Goal: Information Seeking & Learning: Learn about a topic

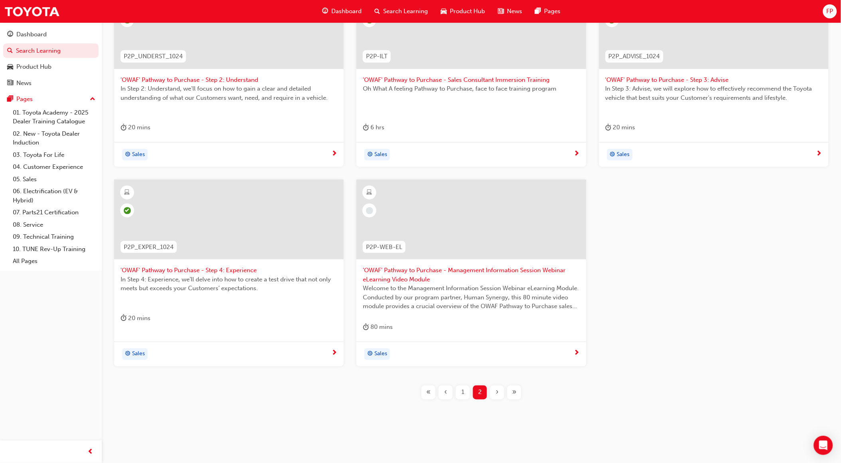
scroll to position [197, 0]
click at [463, 392] on span "1" at bounding box center [462, 391] width 3 height 9
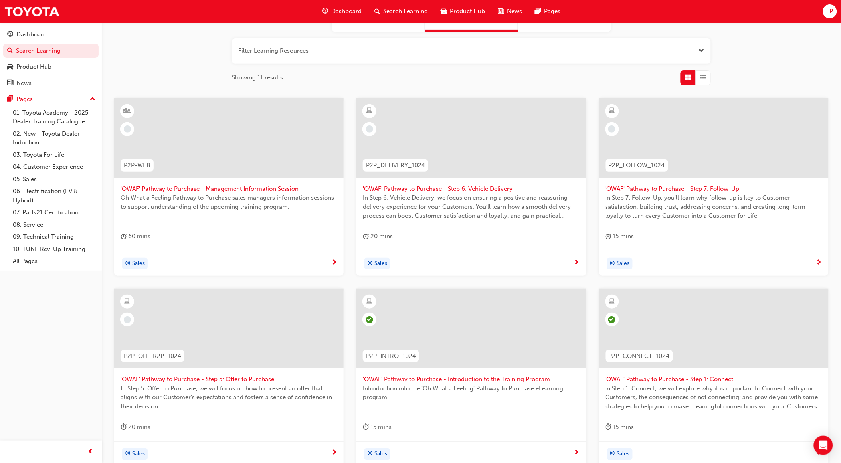
scroll to position [188, 0]
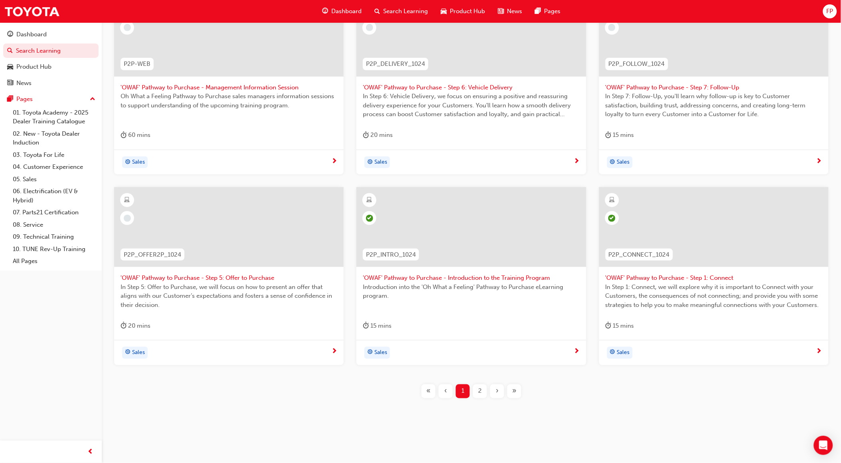
click at [480, 388] on span "2" at bounding box center [480, 391] width 4 height 9
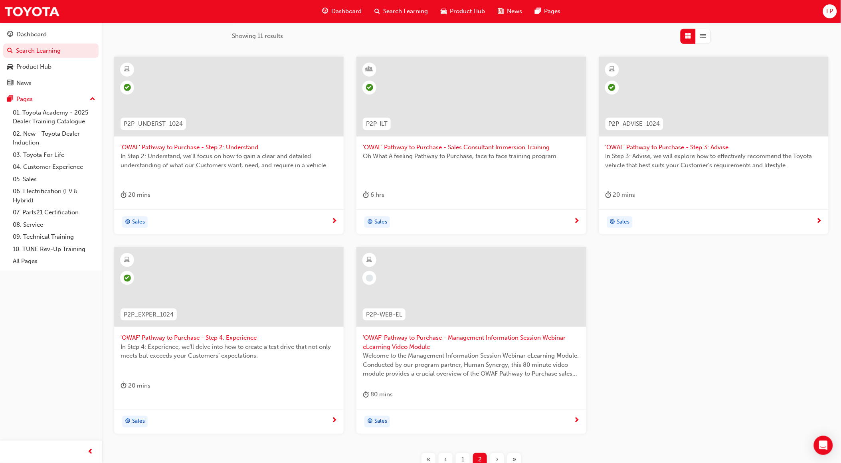
scroll to position [144, 0]
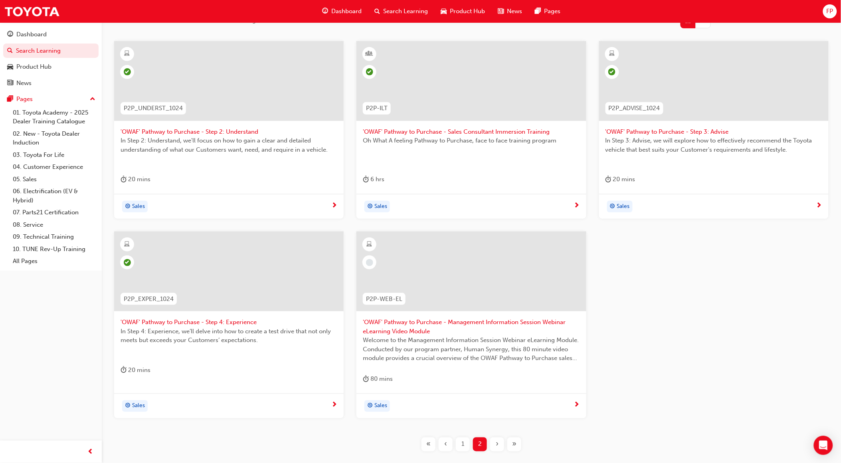
click at [458, 444] on div "1" at bounding box center [463, 444] width 14 height 14
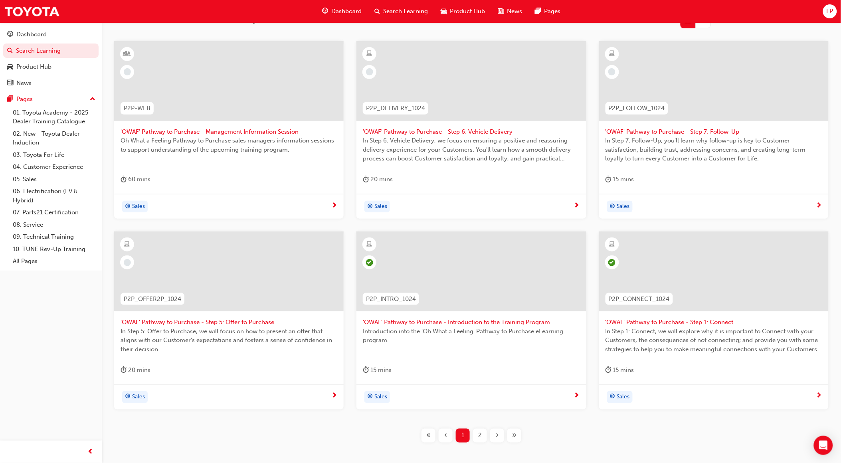
scroll to position [99, 0]
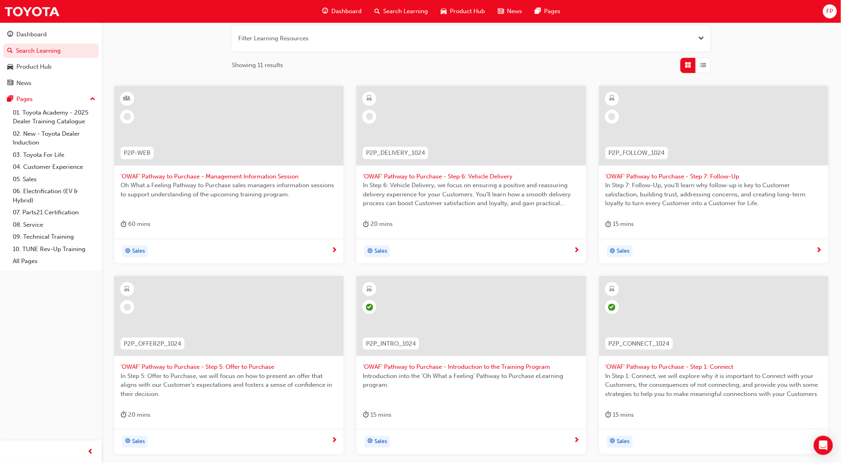
click at [193, 373] on span "In Step 5: Offer to Purchase, we will focus on how to present an offer that ali…" at bounding box center [228, 384] width 217 height 27
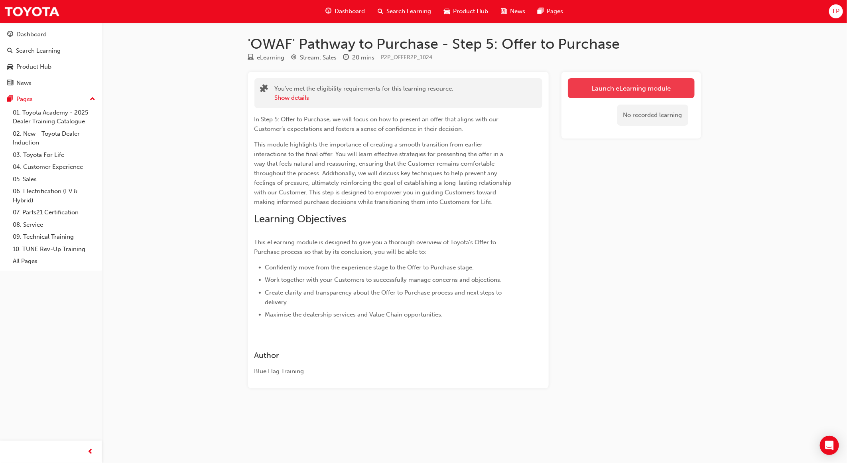
click at [634, 89] on link "Launch eLearning module" at bounding box center [631, 88] width 127 height 20
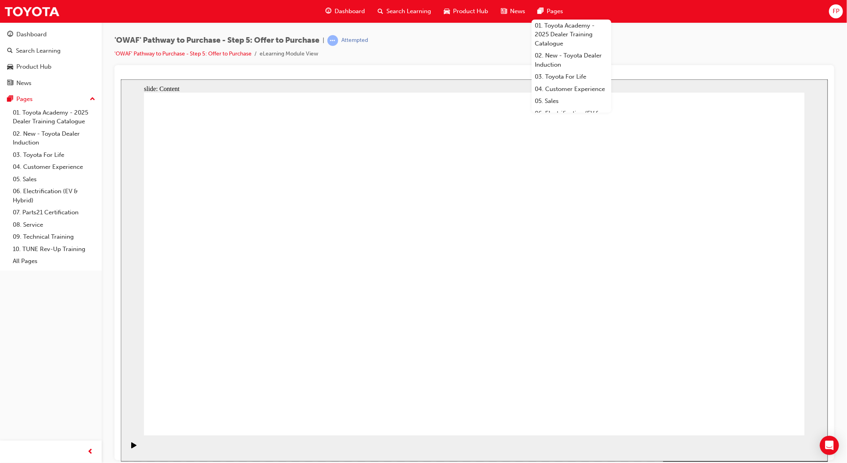
drag, startPoint x: 778, startPoint y: 415, endPoint x: 766, endPoint y: 417, distance: 11.9
click at [23, 396] on div "Dashboard Search Learning Product Hub News Pages Pages 01. Toyota Academy - 202…" at bounding box center [51, 221] width 102 height 443
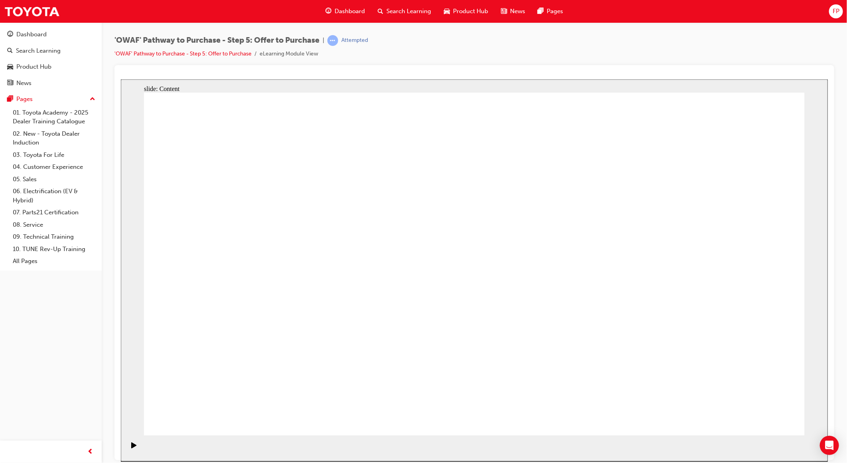
drag, startPoint x: 203, startPoint y: 284, endPoint x: 210, endPoint y: 277, distance: 9.3
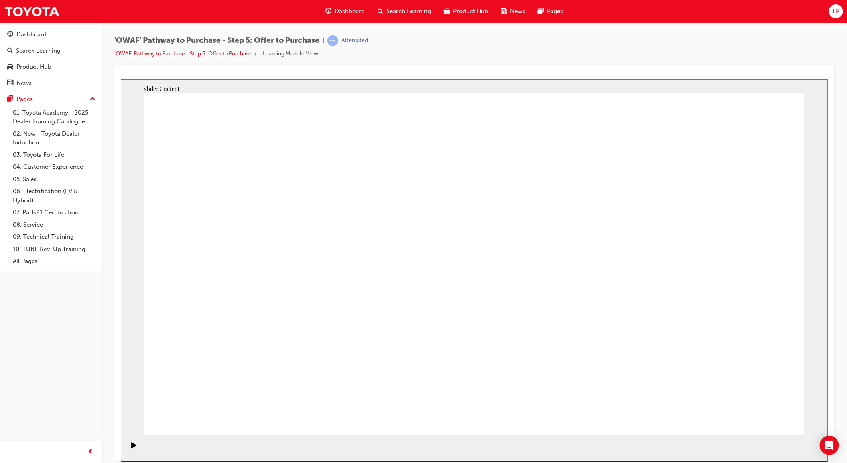
drag, startPoint x: 711, startPoint y: 222, endPoint x: 754, endPoint y: 222, distance: 42.3
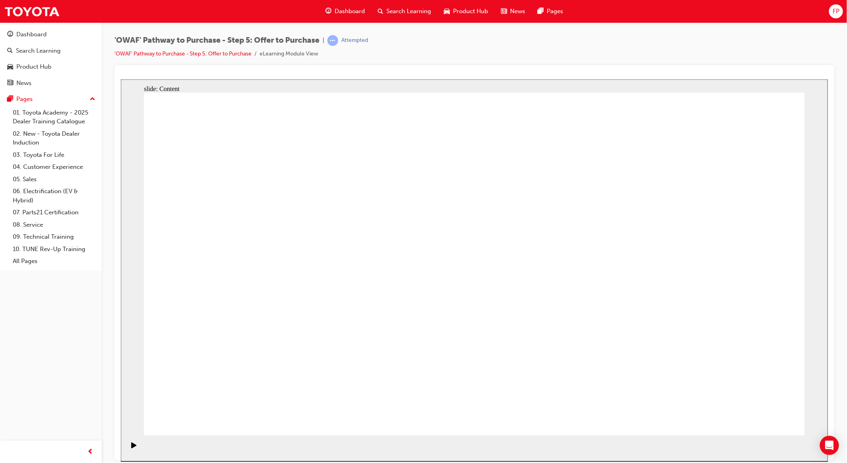
drag, startPoint x: 444, startPoint y: 243, endPoint x: 434, endPoint y: 233, distance: 14.1
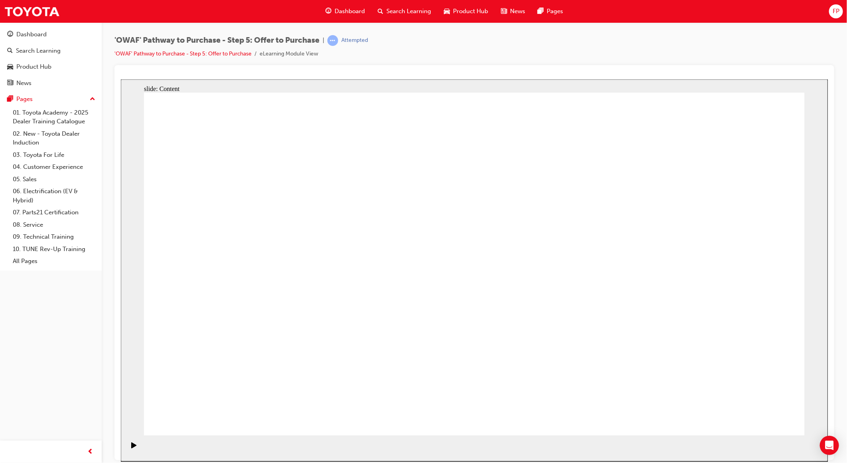
drag, startPoint x: 472, startPoint y: 207, endPoint x: 460, endPoint y: 188, distance: 22.5
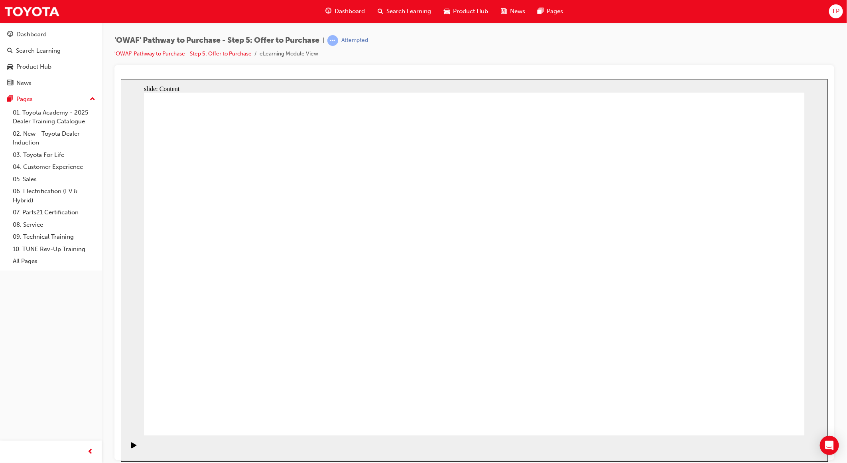
drag, startPoint x: 720, startPoint y: 420, endPoint x: 732, endPoint y: 411, distance: 14.3
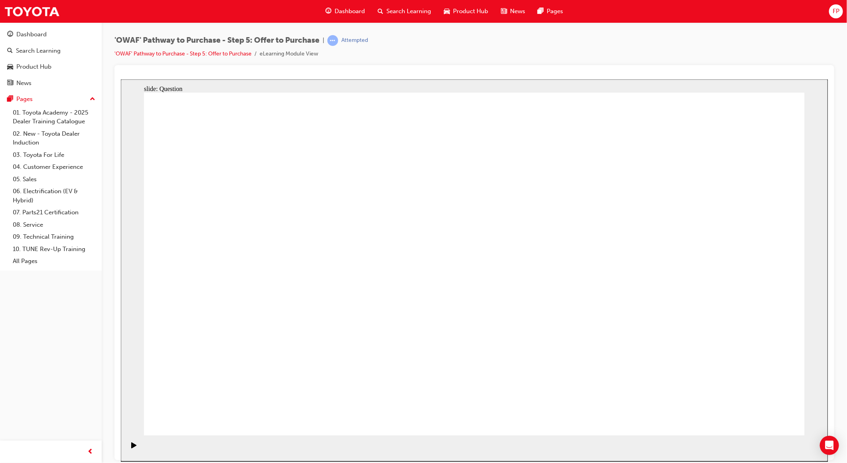
radio input "true"
drag, startPoint x: 417, startPoint y: 252, endPoint x: 711, endPoint y: 338, distance: 306.4
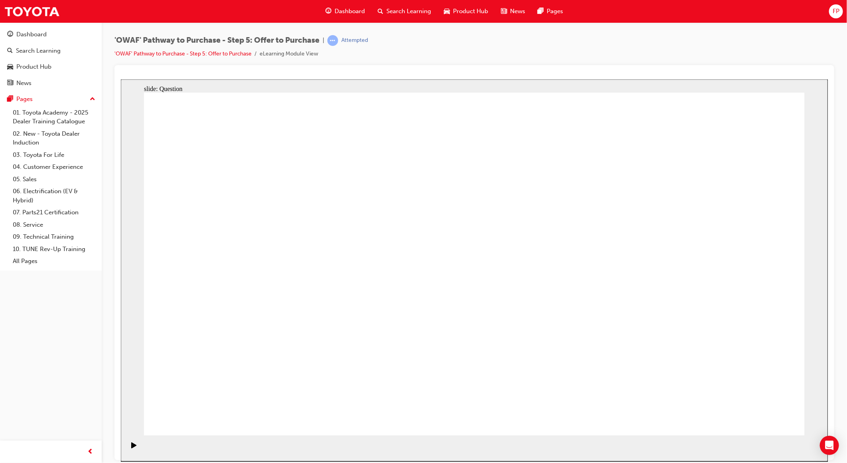
drag, startPoint x: 596, startPoint y: 255, endPoint x: 395, endPoint y: 341, distance: 218.9
drag, startPoint x: 216, startPoint y: 259, endPoint x: 565, endPoint y: 354, distance: 362.0
drag, startPoint x: 690, startPoint y: 243, endPoint x: 244, endPoint y: 328, distance: 454.6
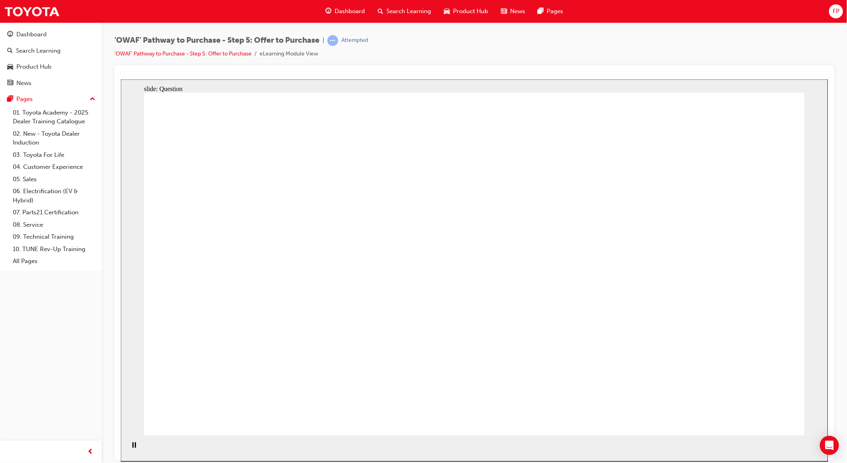
drag, startPoint x: 582, startPoint y: 244, endPoint x: 231, endPoint y: 263, distance: 352.0
drag, startPoint x: 615, startPoint y: 299, endPoint x: 485, endPoint y: 295, distance: 130.1
drag, startPoint x: 607, startPoint y: 351, endPoint x: 462, endPoint y: 347, distance: 144.9
drag, startPoint x: 718, startPoint y: 235, endPoint x: 288, endPoint y: 294, distance: 434.5
drag, startPoint x: 692, startPoint y: 298, endPoint x: 409, endPoint y: 243, distance: 288.2
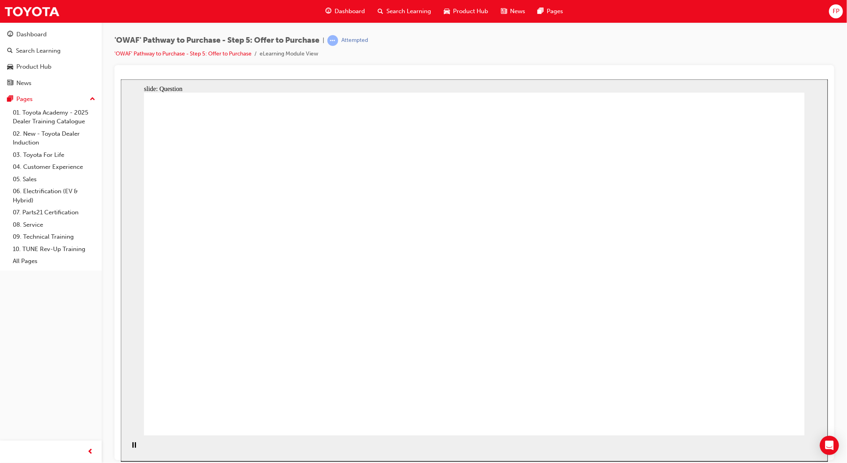
drag, startPoint x: 720, startPoint y: 353, endPoint x: 278, endPoint y: 358, distance: 442.5
checkbox input "true"
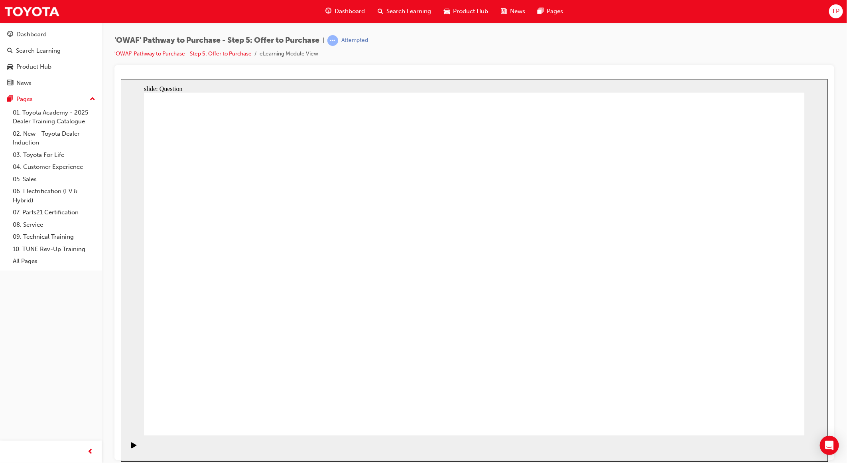
checkbox input "true"
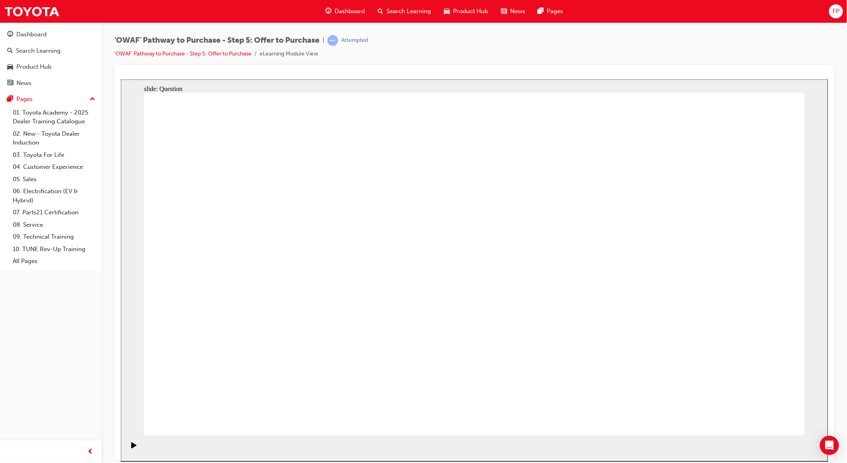
checkbox input "true"
checkbox input "false"
checkbox input "true"
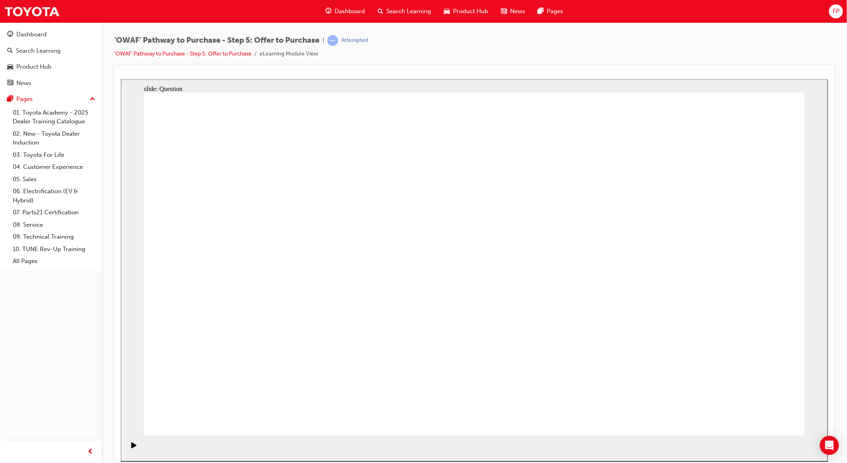
checkbox input "true"
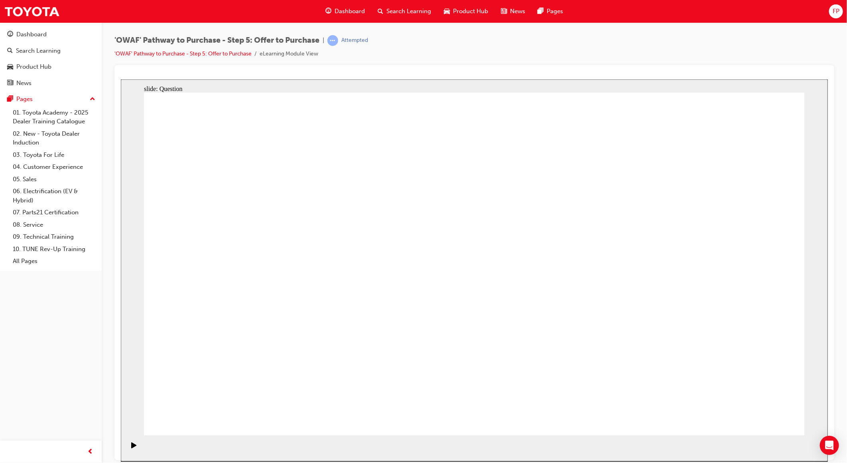
checkbox input "false"
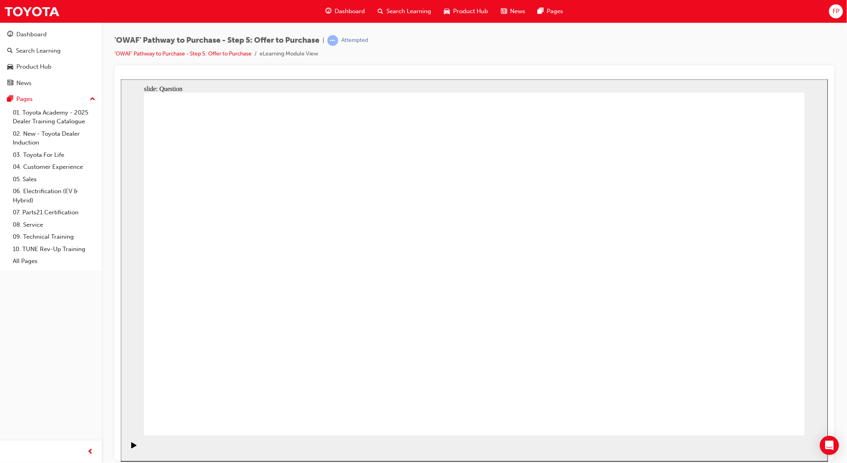
radio input "true"
drag, startPoint x: 756, startPoint y: 413, endPoint x: 742, endPoint y: 486, distance: 73.6
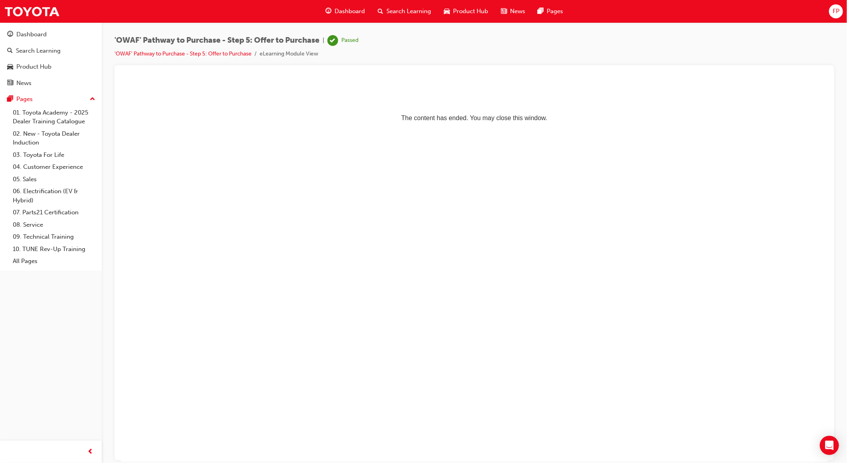
click at [424, 8] on span "Search Learning" at bounding box center [409, 11] width 45 height 9
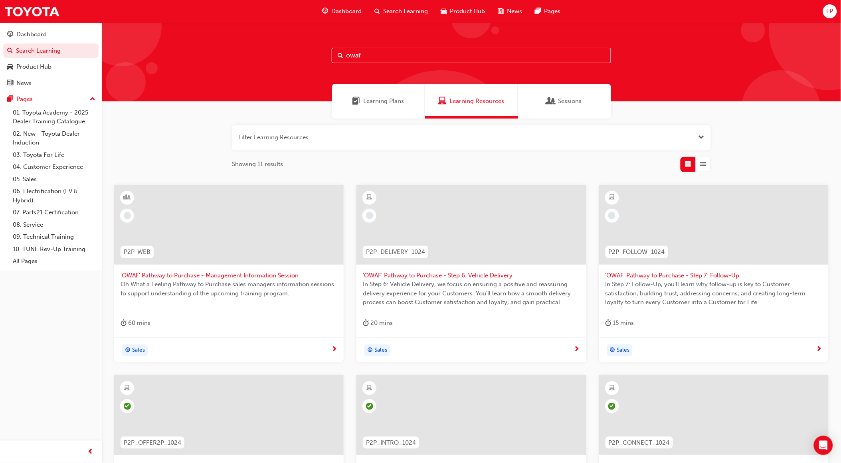
click at [511, 217] on div at bounding box center [470, 225] width 229 height 80
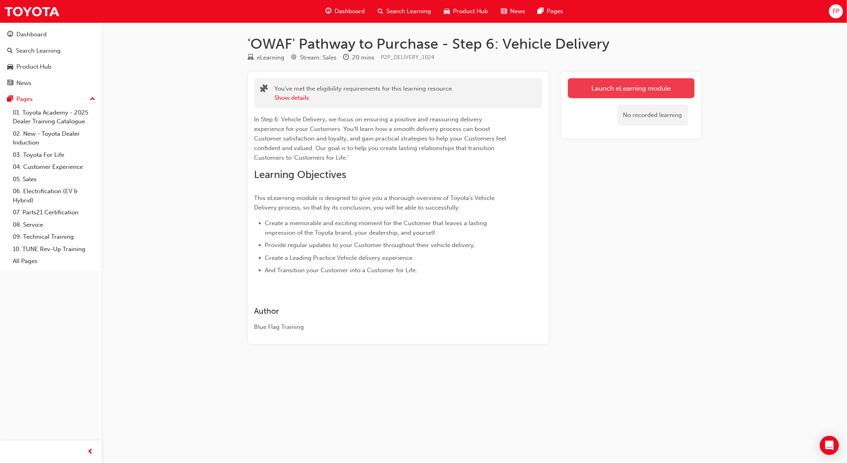
click at [615, 92] on link "Launch eLearning module" at bounding box center [631, 88] width 127 height 20
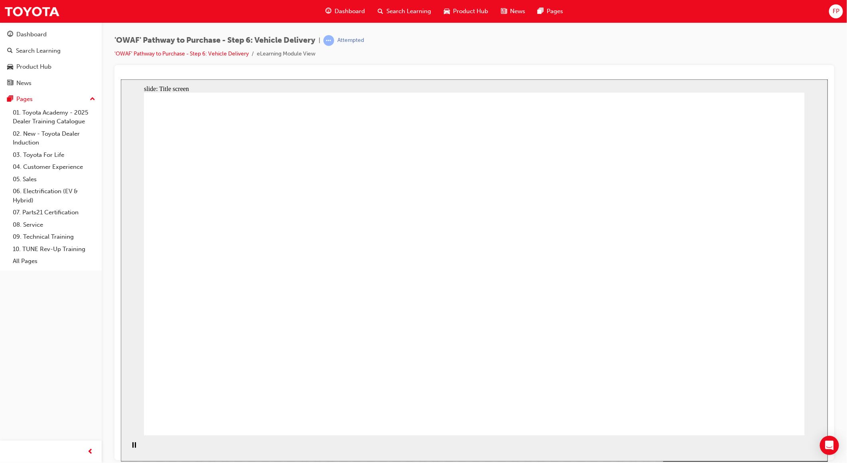
drag, startPoint x: 721, startPoint y: 406, endPoint x: 736, endPoint y: 407, distance: 15.6
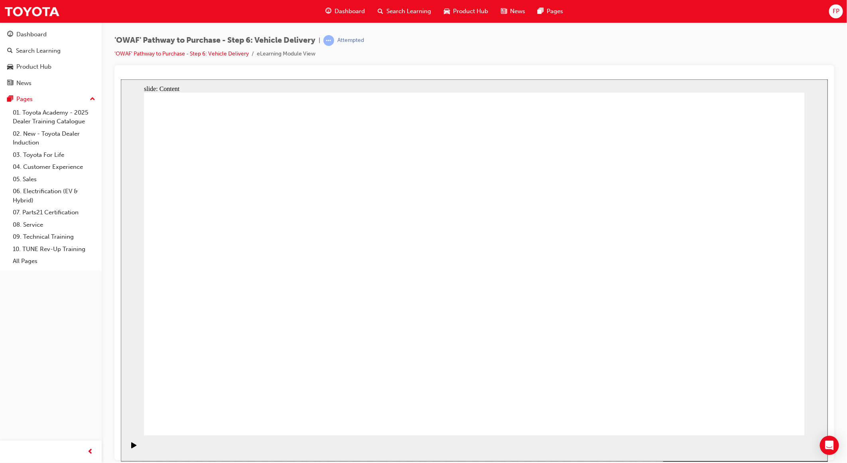
drag, startPoint x: 778, startPoint y: 420, endPoint x: 775, endPoint y: 414, distance: 6.4
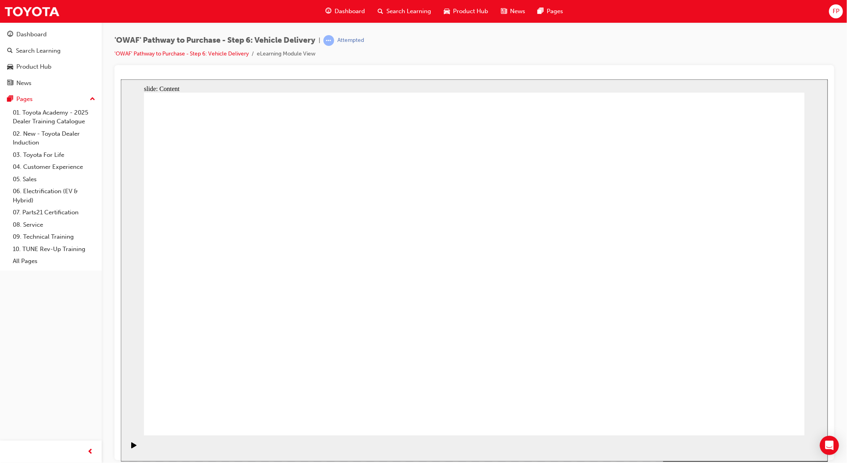
drag, startPoint x: 750, startPoint y: 399, endPoint x: 756, endPoint y: 399, distance: 6.0
drag, startPoint x: 743, startPoint y: 401, endPoint x: 742, endPoint y: 410, distance: 8.8
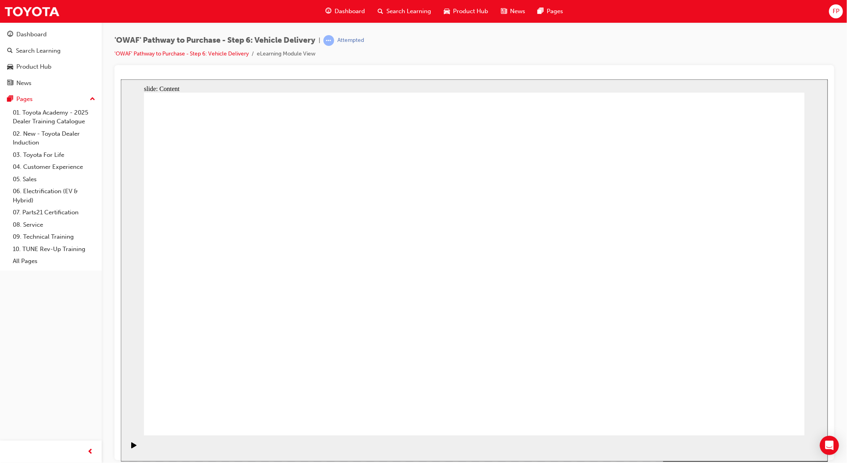
drag, startPoint x: 683, startPoint y: 375, endPoint x: 691, endPoint y: 365, distance: 13.0
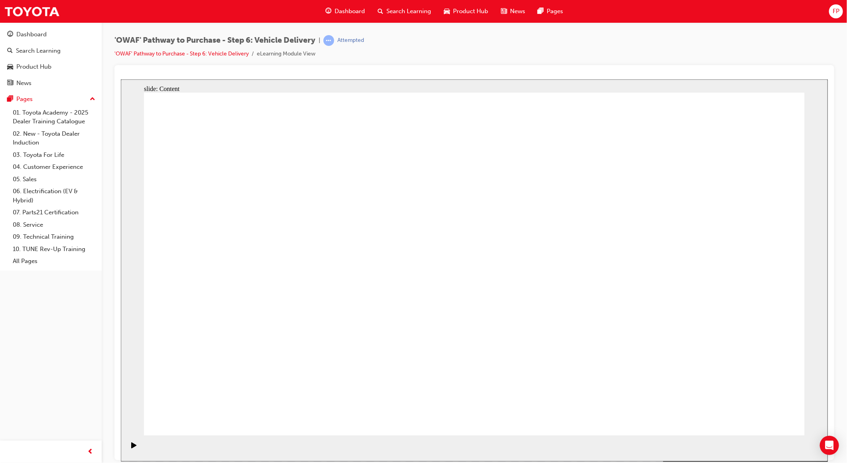
radio input "true"
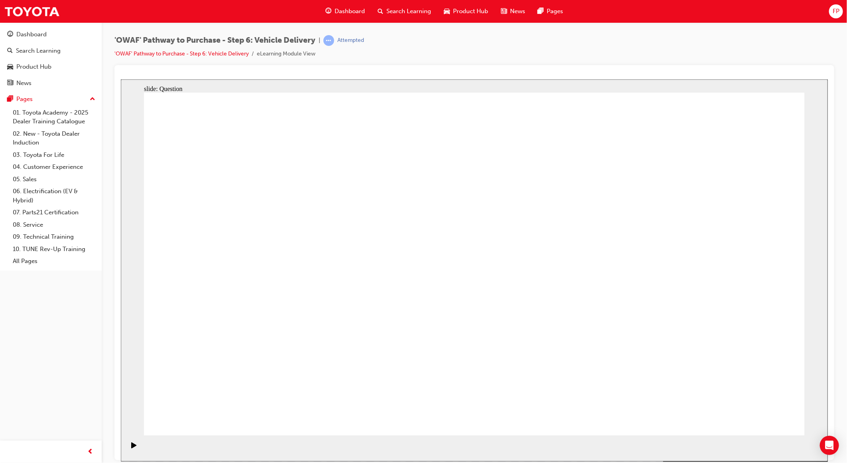
drag, startPoint x: 746, startPoint y: 421, endPoint x: 754, endPoint y: 413, distance: 10.4
drag, startPoint x: 363, startPoint y: 294, endPoint x: 400, endPoint y: 458, distance: 167.7
drag, startPoint x: 339, startPoint y: 379, endPoint x: 366, endPoint y: 233, distance: 149.2
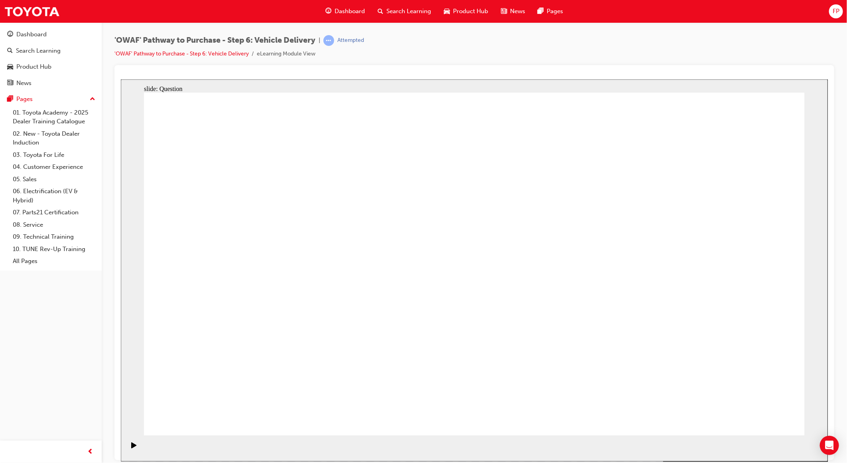
drag, startPoint x: 471, startPoint y: 346, endPoint x: 568, endPoint y: 238, distance: 145.5
drag, startPoint x: 357, startPoint y: 247, endPoint x: 361, endPoint y: 249, distance: 4.8
drag, startPoint x: 587, startPoint y: 341, endPoint x: 325, endPoint y: 286, distance: 268.3
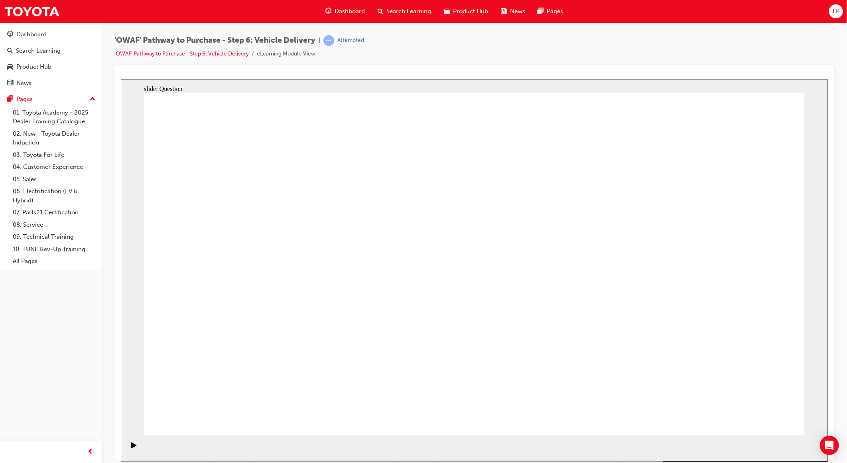
drag, startPoint x: 401, startPoint y: 239, endPoint x: 347, endPoint y: 395, distance: 164.5
drag, startPoint x: 357, startPoint y: 336, endPoint x: 365, endPoint y: 237, distance: 100.1
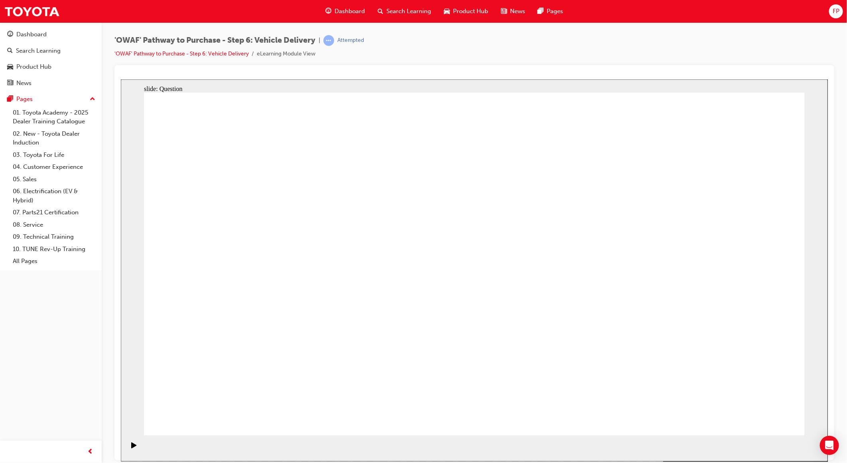
checkbox input "true"
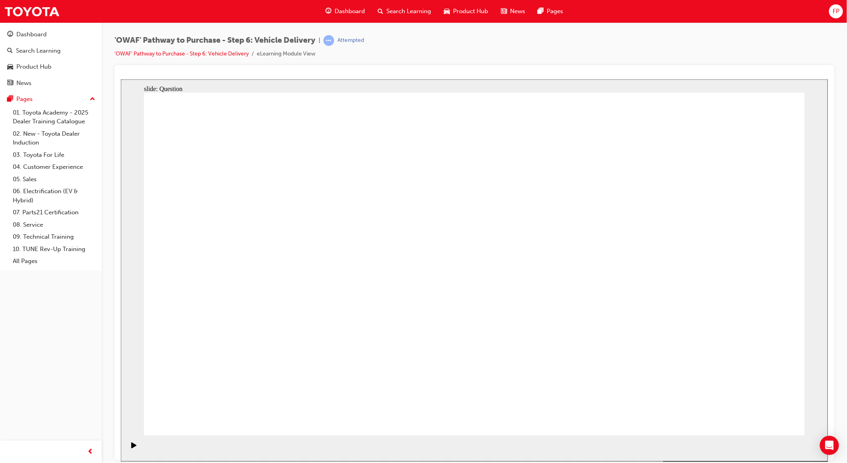
checkbox input "false"
drag, startPoint x: 710, startPoint y: 304, endPoint x: 285, endPoint y: 332, distance: 425.8
drag, startPoint x: 679, startPoint y: 274, endPoint x: 282, endPoint y: 310, distance: 398.1
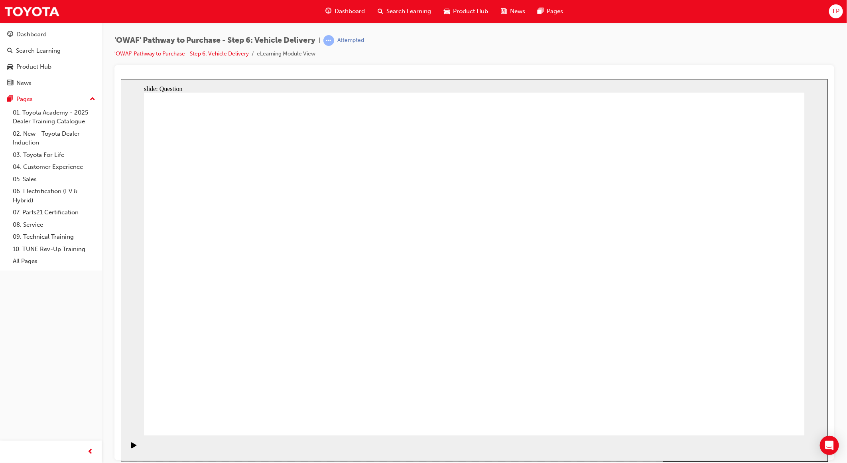
drag, startPoint x: 722, startPoint y: 288, endPoint x: 513, endPoint y: 336, distance: 213.7
drag, startPoint x: 713, startPoint y: 266, endPoint x: 270, endPoint y: 304, distance: 444.4
drag, startPoint x: 703, startPoint y: 280, endPoint x: 265, endPoint y: 326, distance: 439.6
drag, startPoint x: 707, startPoint y: 290, endPoint x: 486, endPoint y: 340, distance: 225.8
drag, startPoint x: 716, startPoint y: 272, endPoint x: 279, endPoint y: 309, distance: 438.4
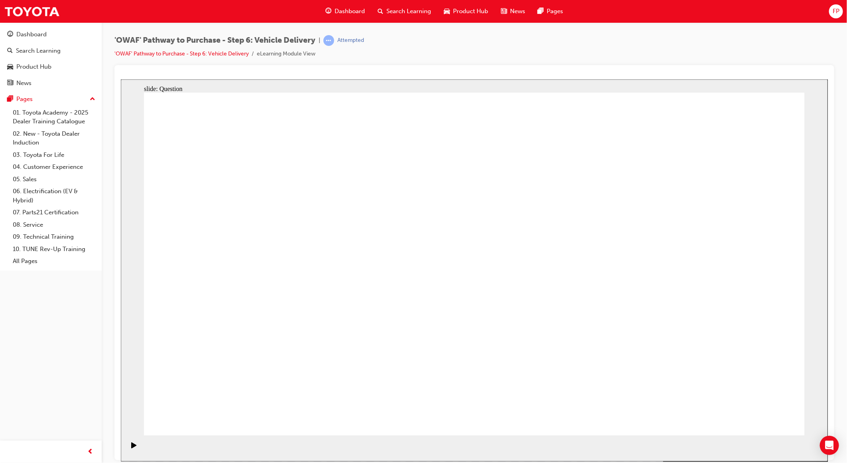
drag, startPoint x: 715, startPoint y: 273, endPoint x: 263, endPoint y: 309, distance: 453.4
radio input "true"
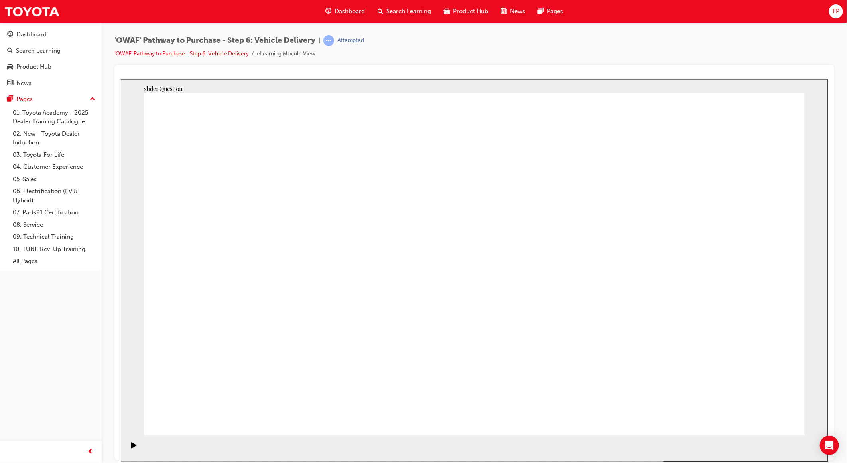
click at [412, 9] on span "Search Learning" at bounding box center [409, 11] width 45 height 9
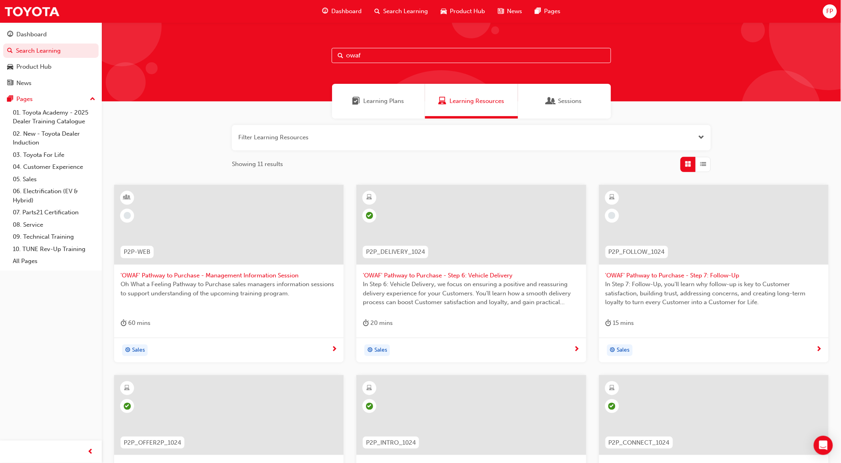
click at [669, 286] on span "In Step 7: Follow-Up, you'll learn why follow-up is key to Customer satisfactio…" at bounding box center [713, 293] width 217 height 27
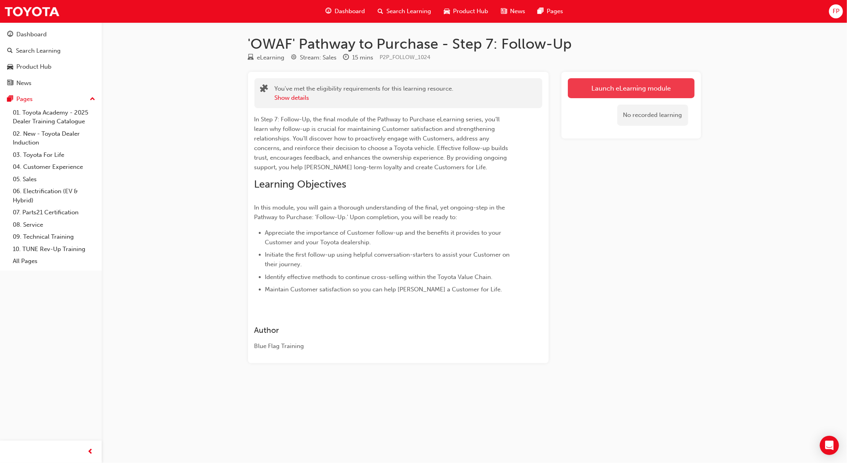
click at [622, 83] on link "Launch eLearning module" at bounding box center [631, 88] width 127 height 20
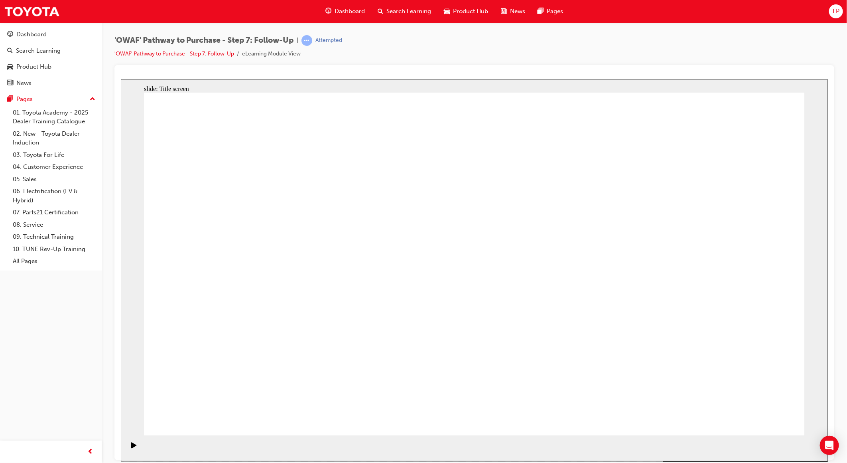
drag, startPoint x: 738, startPoint y: 401, endPoint x: 738, endPoint y: 413, distance: 12.0
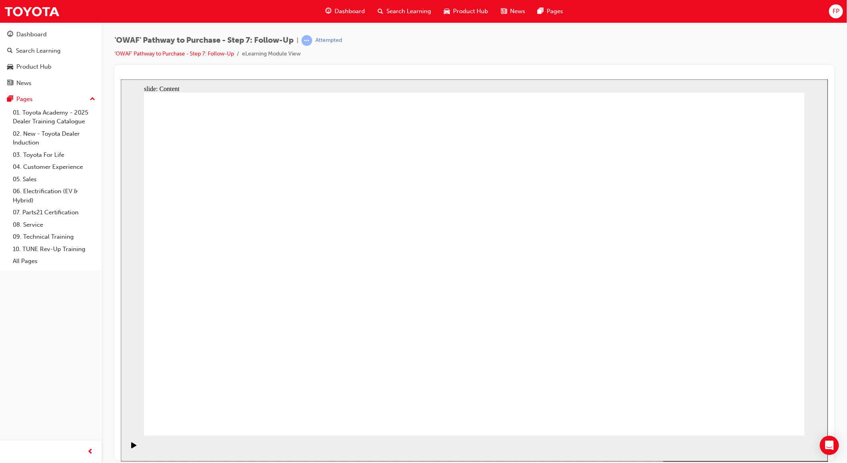
drag, startPoint x: 712, startPoint y: 206, endPoint x: 705, endPoint y: 219, distance: 14.8
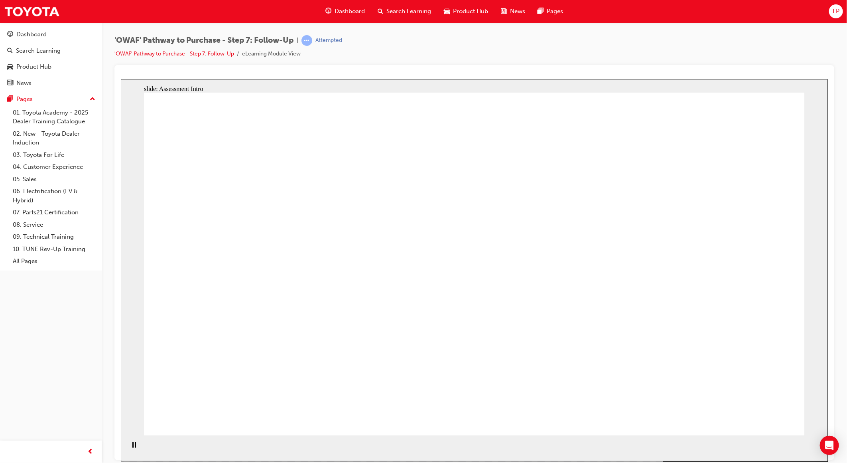
radio input "true"
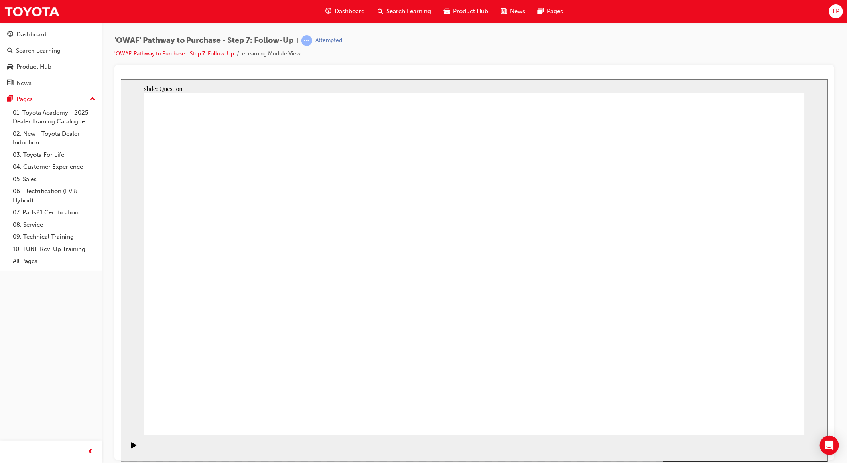
drag, startPoint x: 345, startPoint y: 366, endPoint x: 452, endPoint y: 215, distance: 184.6
drag, startPoint x: 459, startPoint y: 392, endPoint x: 312, endPoint y: 262, distance: 196.4
drag, startPoint x: 597, startPoint y: 354, endPoint x: 380, endPoint y: 294, distance: 225.3
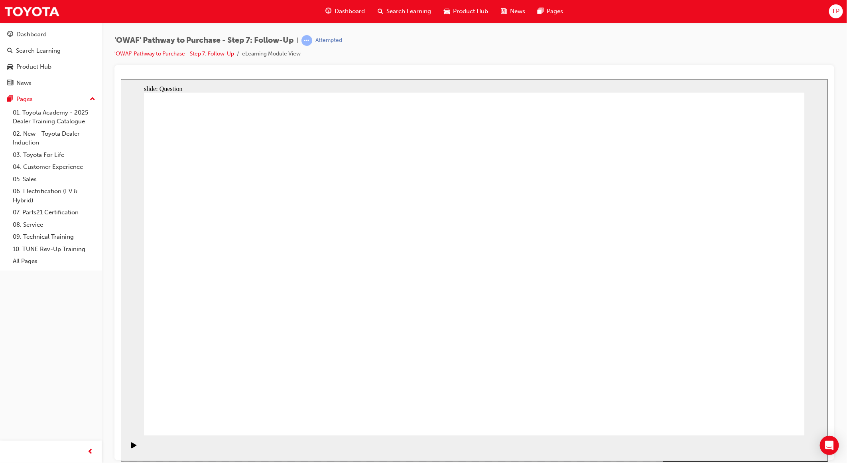
radio input "true"
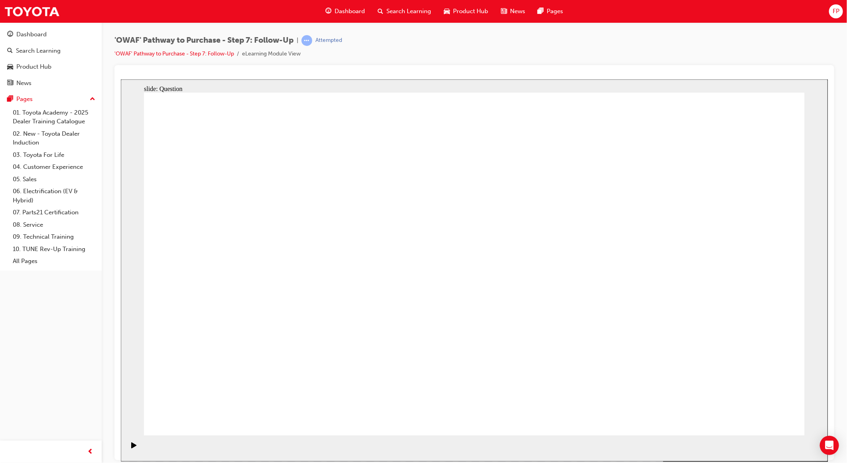
radio input "true"
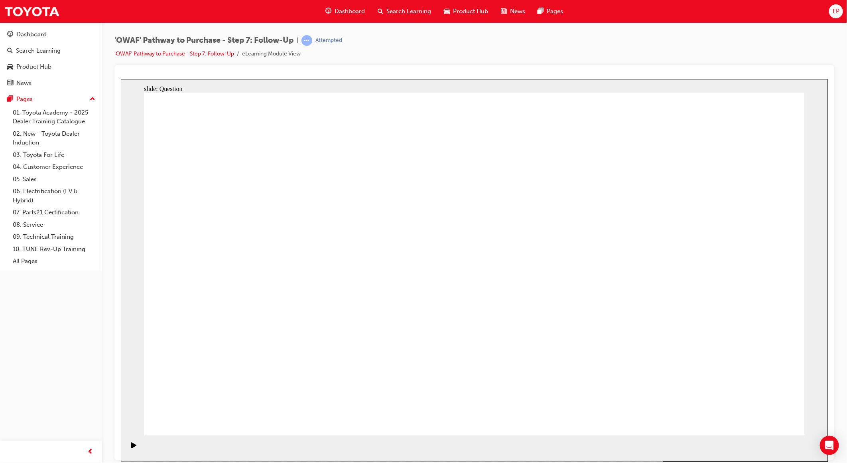
radio input "true"
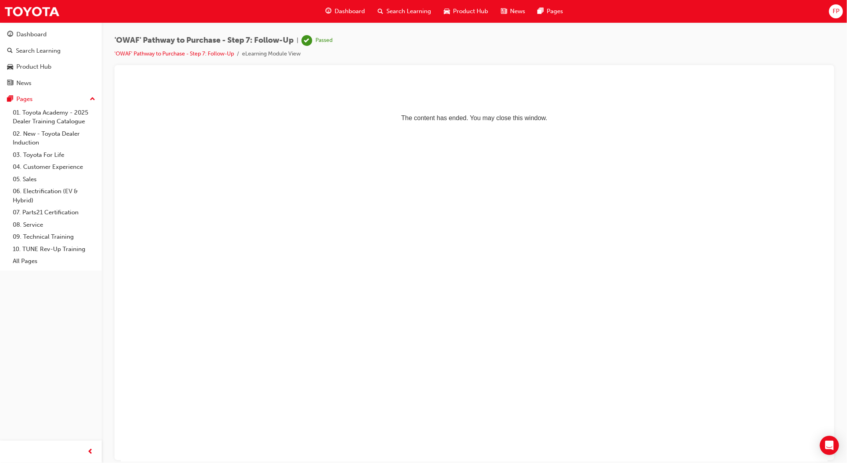
click at [403, 8] on span "Search Learning" at bounding box center [409, 11] width 45 height 9
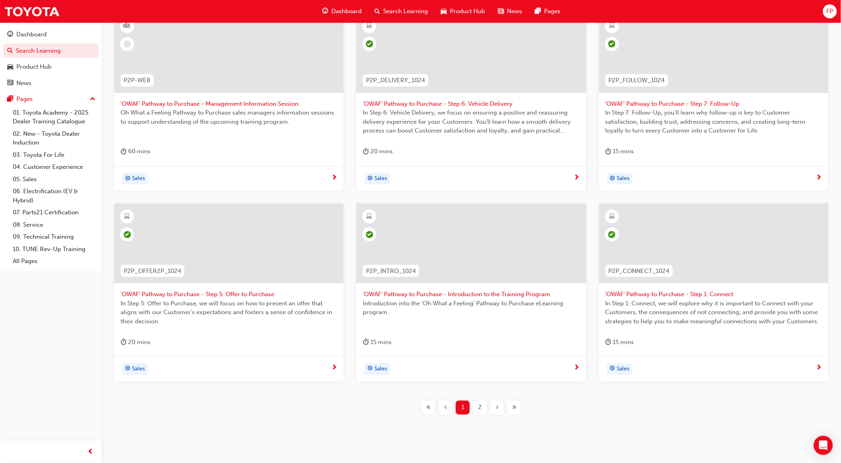
scroll to position [177, 0]
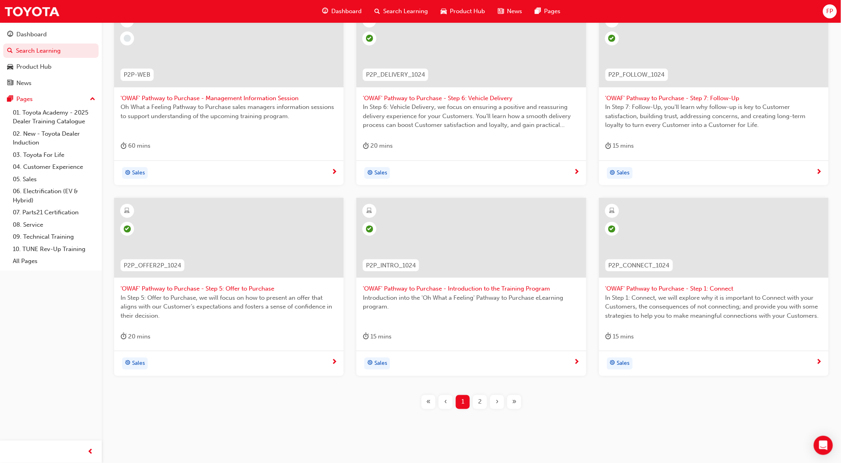
click at [479, 400] on span "2" at bounding box center [480, 401] width 4 height 9
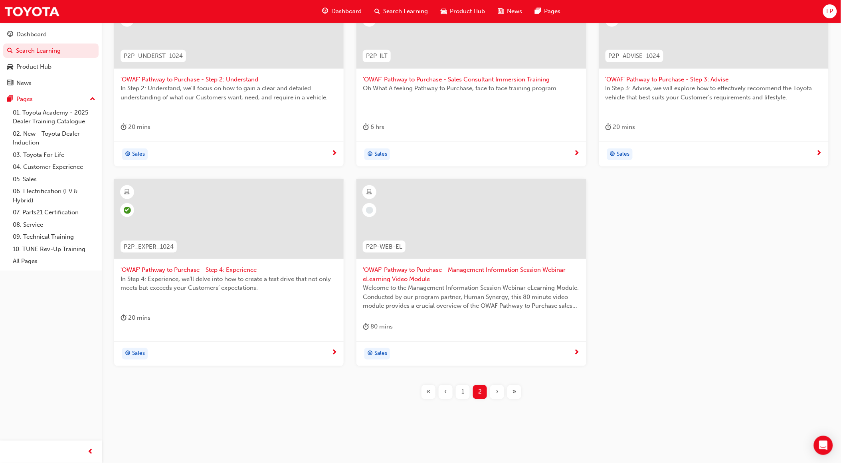
scroll to position [197, 0]
click at [462, 387] on span "1" at bounding box center [462, 391] width 3 height 9
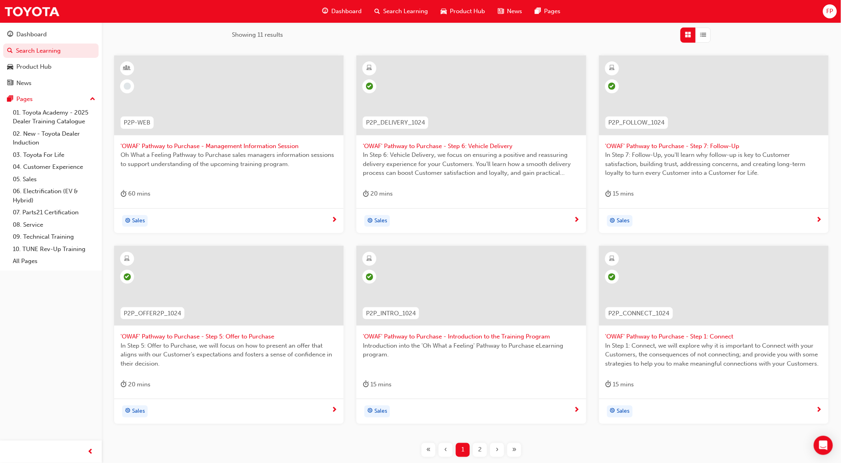
scroll to position [188, 0]
